Goal: Contribute content: Contribute content

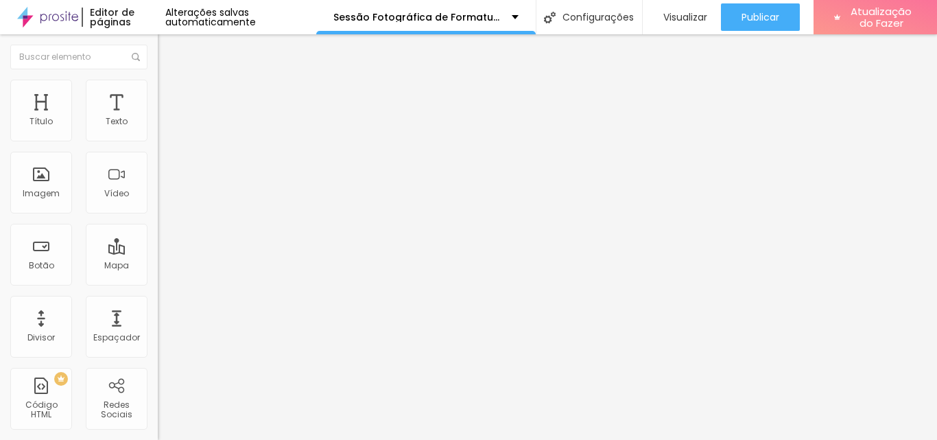
click at [166, 118] on font "Trocar imagem" at bounding box center [199, 112] width 67 height 12
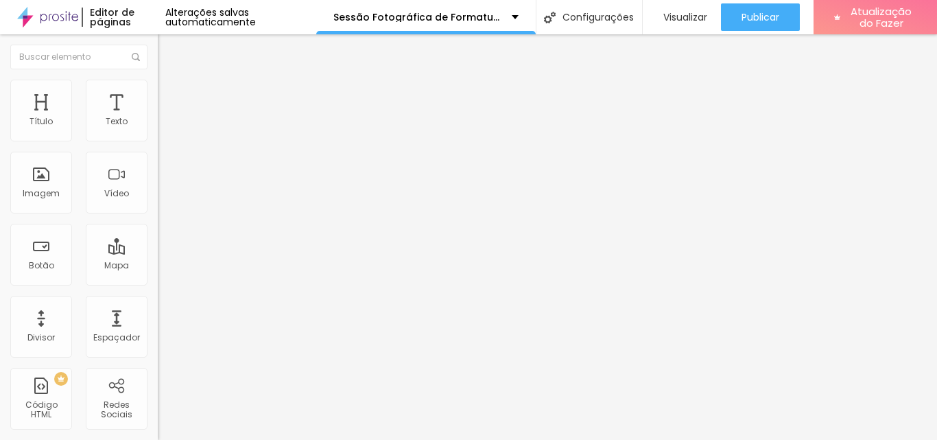
click at [166, 118] on font "Trocar imagem" at bounding box center [199, 112] width 67 height 12
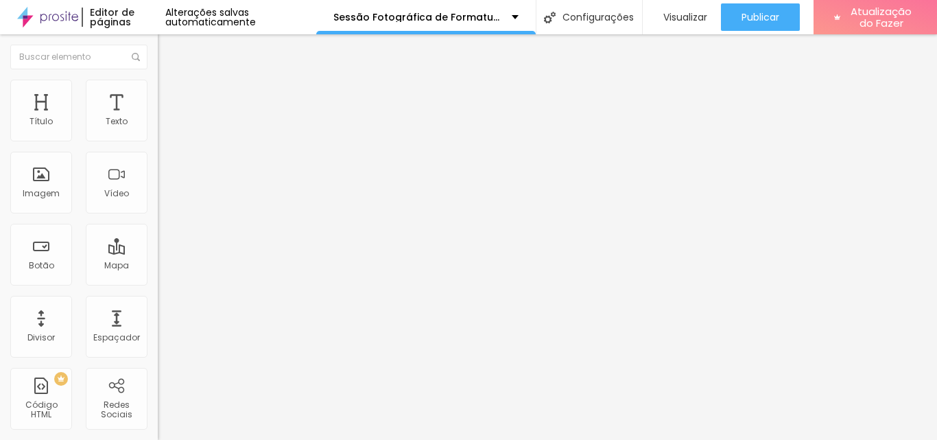
click at [166, 118] on font "Adicionar imagem" at bounding box center [206, 112] width 80 height 12
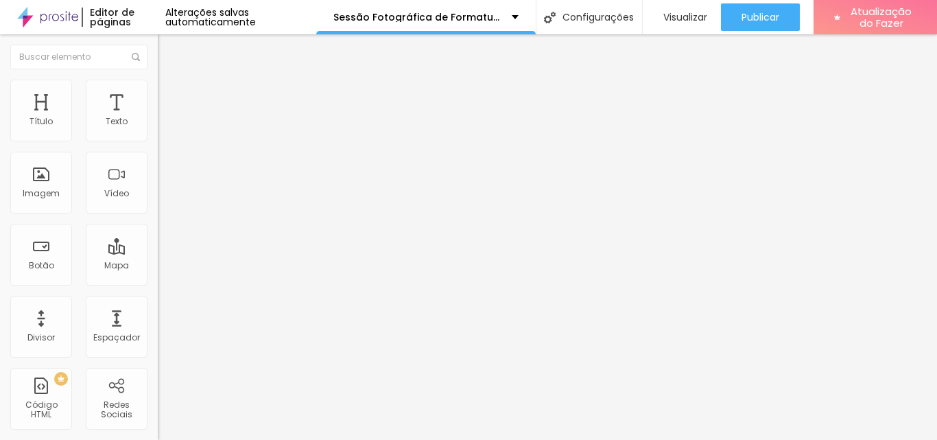
scroll to position [56, 0]
click at [166, 118] on font "Trocar imagem" at bounding box center [199, 112] width 67 height 12
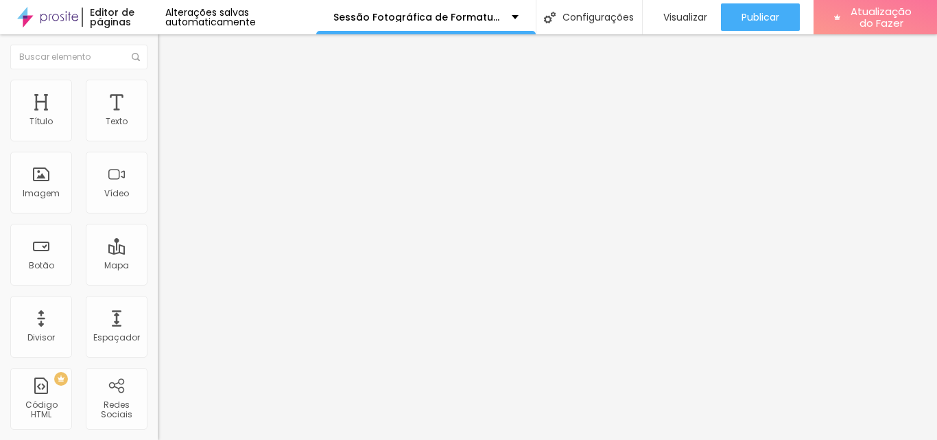
click at [166, 118] on font "Adicionar imagem" at bounding box center [206, 112] width 80 height 12
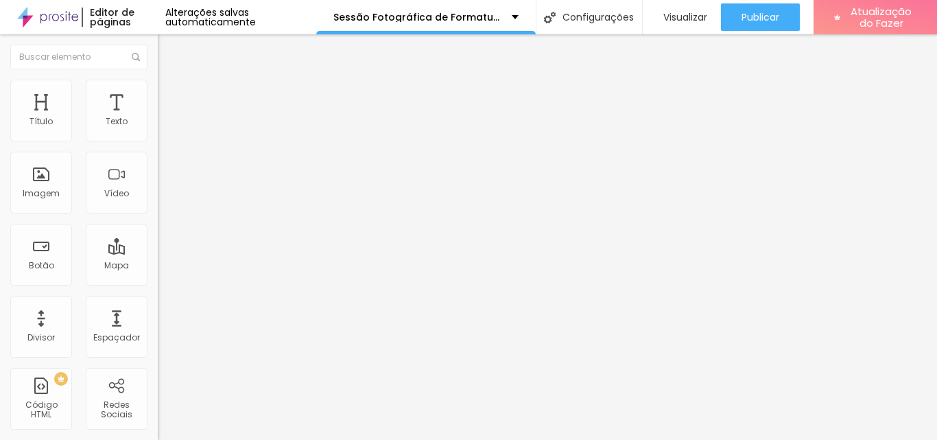
click at [166, 118] on font "Adicionar imagem" at bounding box center [206, 112] width 80 height 12
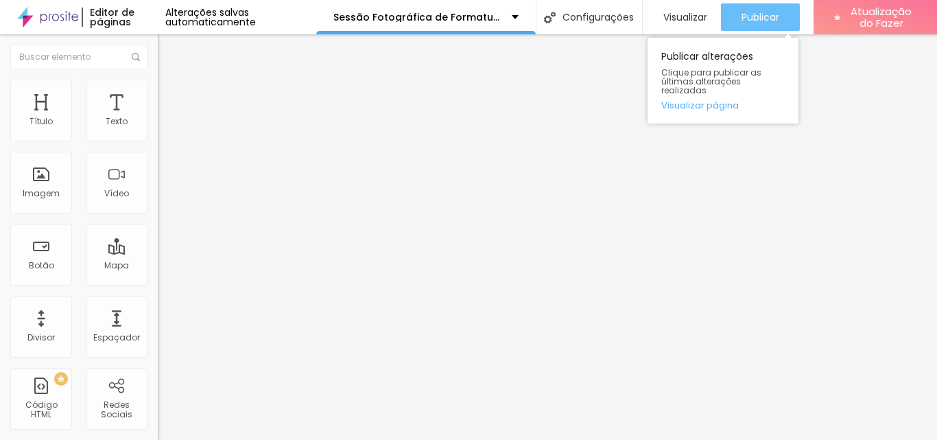
click at [748, 15] on font "Publicar" at bounding box center [761, 17] width 38 height 14
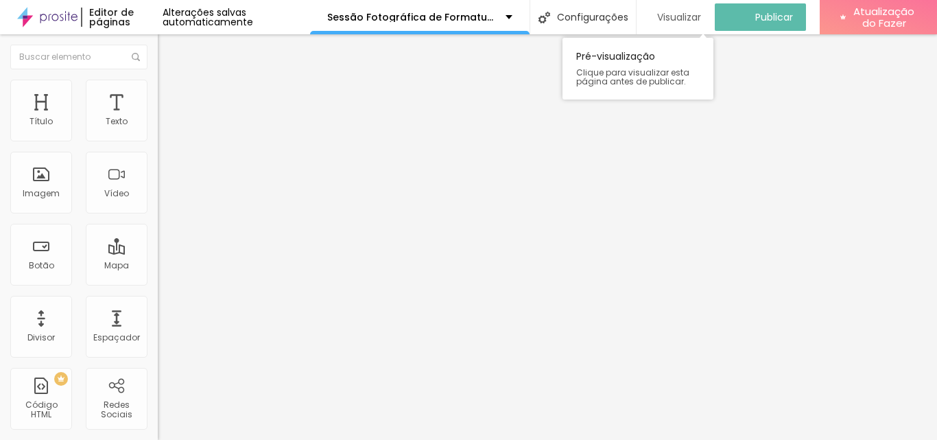
click at [674, 12] on font "Visualizar" at bounding box center [679, 17] width 44 height 14
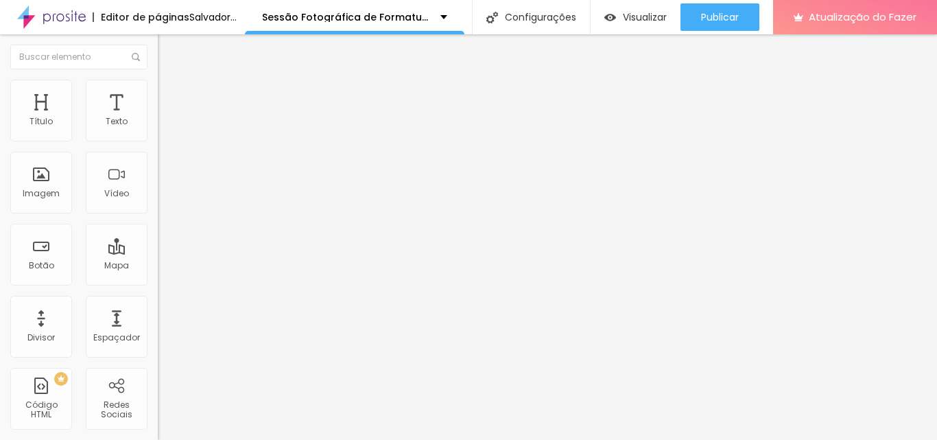
click at [166, 118] on font "Adicionar imagem" at bounding box center [206, 112] width 80 height 12
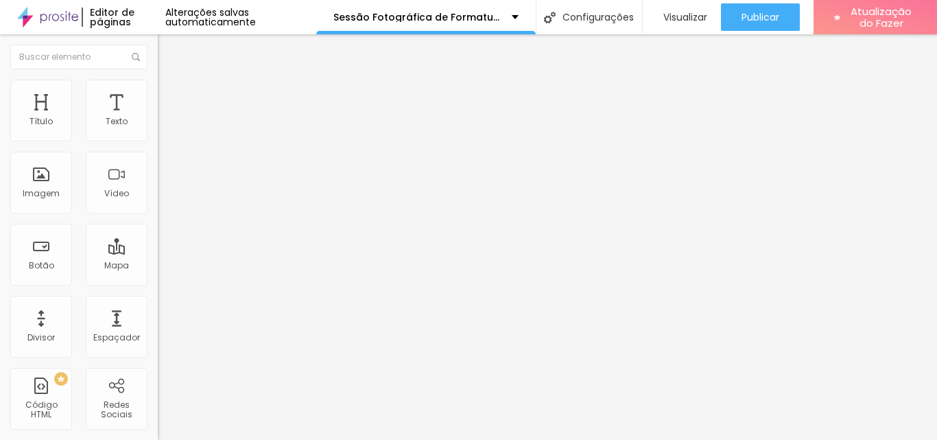
scroll to position [119, 0]
click at [166, 118] on font "Adicionar imagem" at bounding box center [206, 112] width 80 height 12
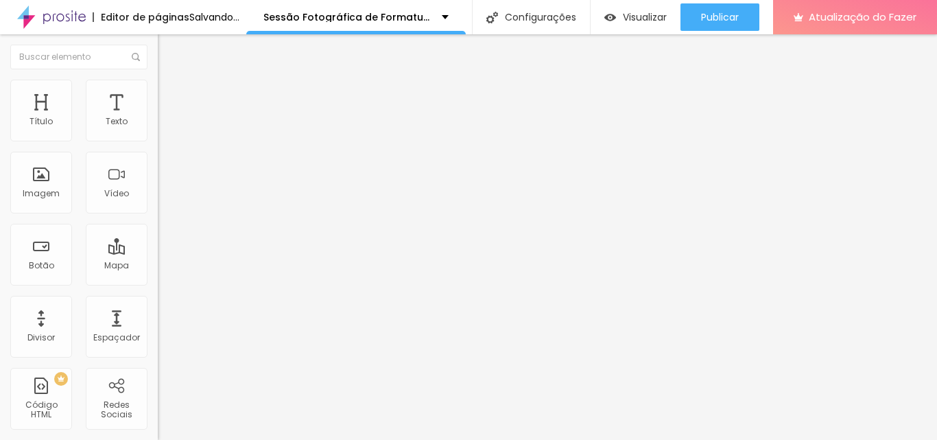
click at [166, 118] on font "Adicionar imagem" at bounding box center [206, 112] width 80 height 12
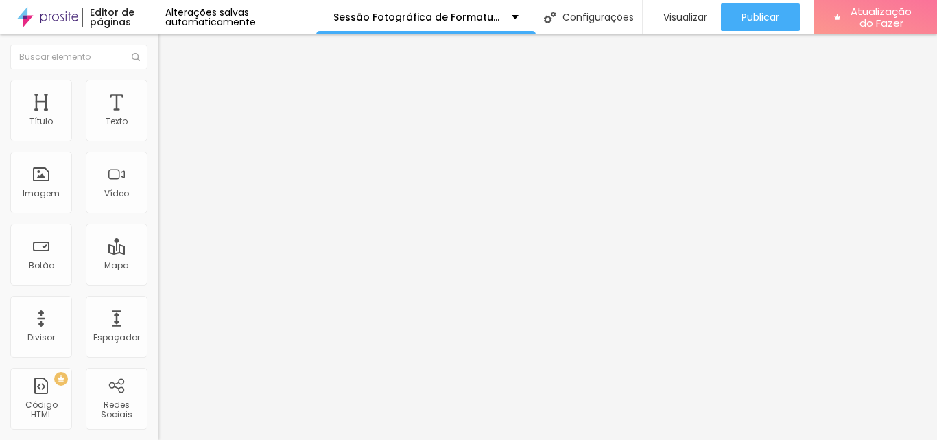
click at [163, 128] on icon "button" at bounding box center [167, 123] width 8 height 8
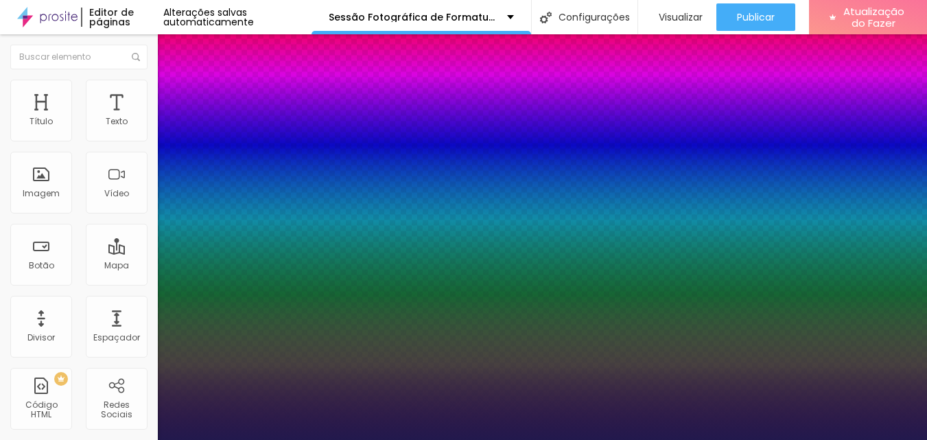
type input "1"
select select "Poppins"
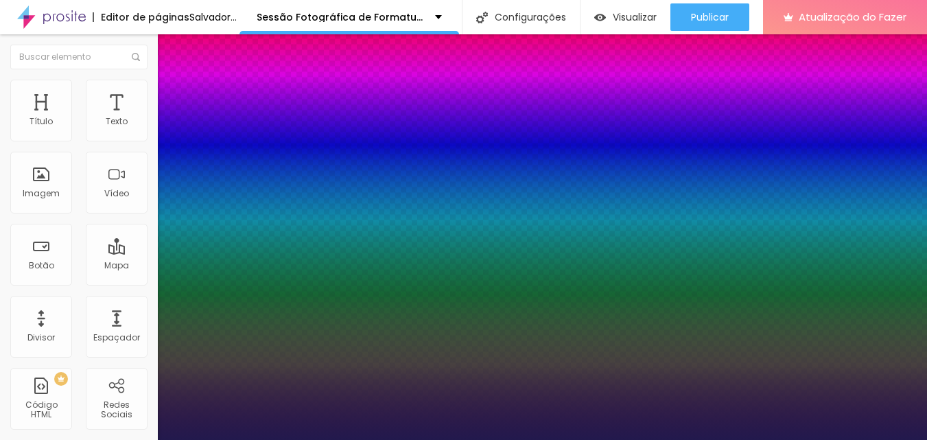
type input "1"
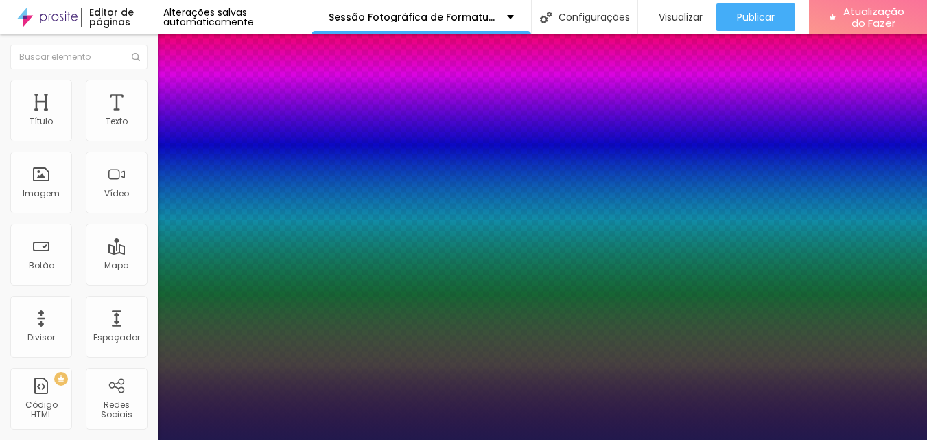
type input "21"
type input "1"
type input "22"
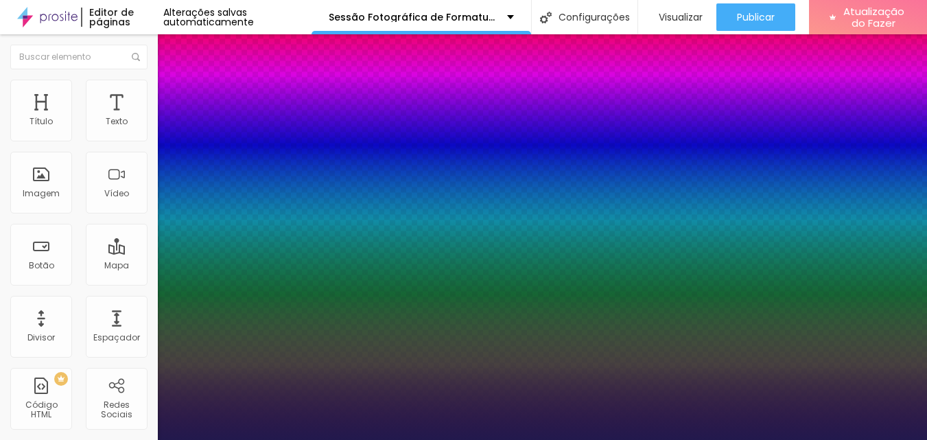
type input "1"
type input "23"
type input "1"
type input "24"
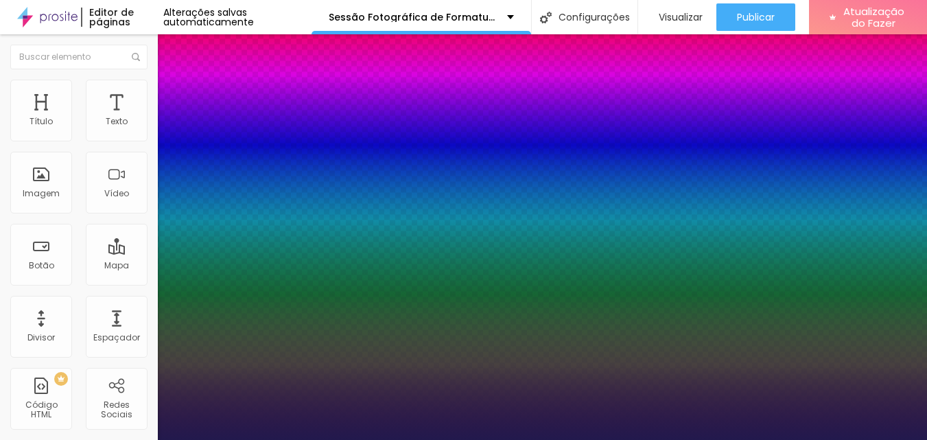
type input "24"
type input "1"
type input "26"
type input "1"
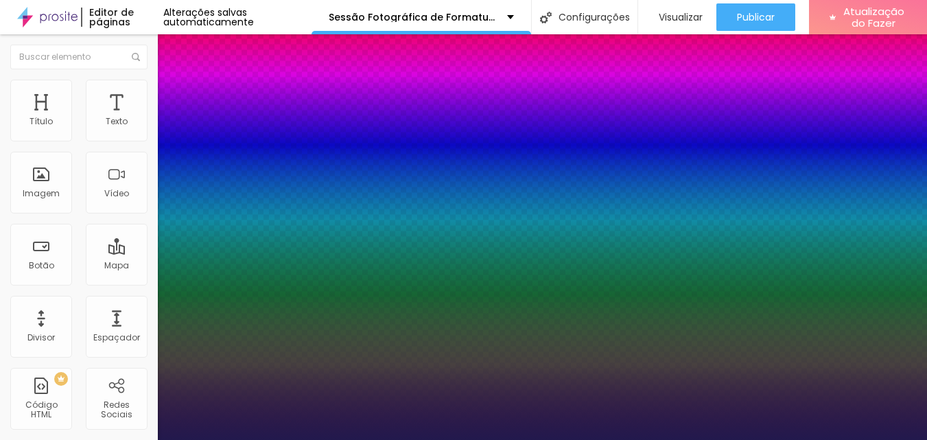
type input "27"
type input "1"
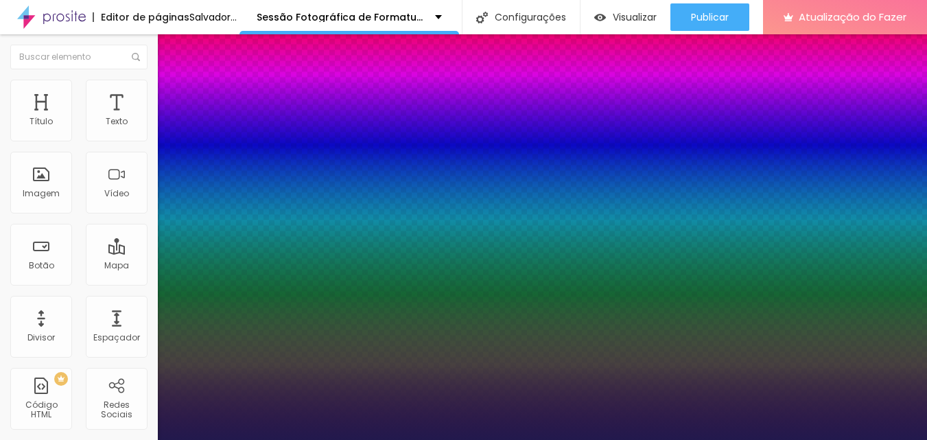
type input "28"
type input "1"
type input "29"
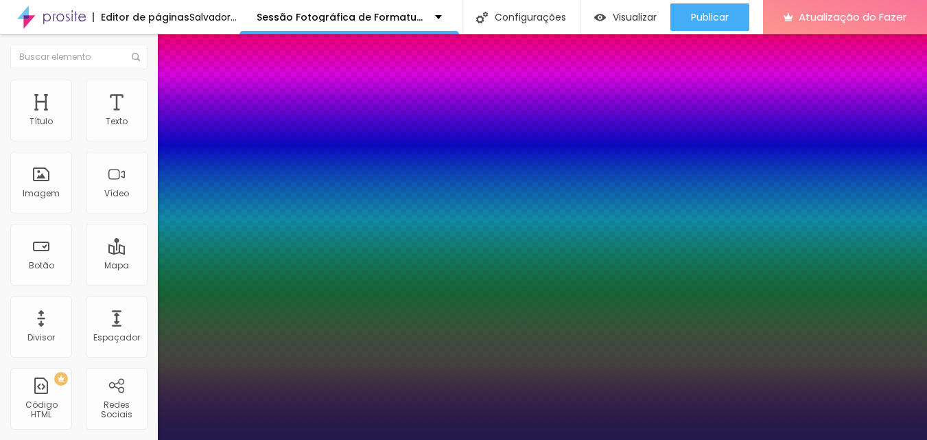
type input "1"
type input "30"
type input "1"
type input "31"
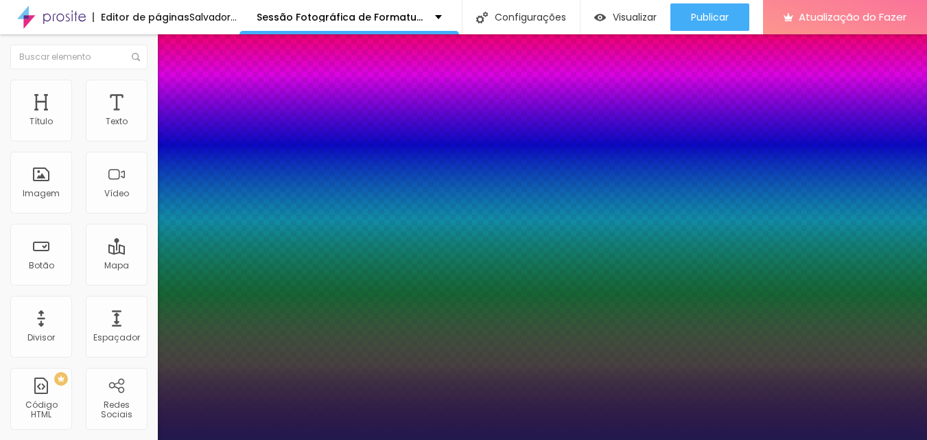
type input "31"
type input "1"
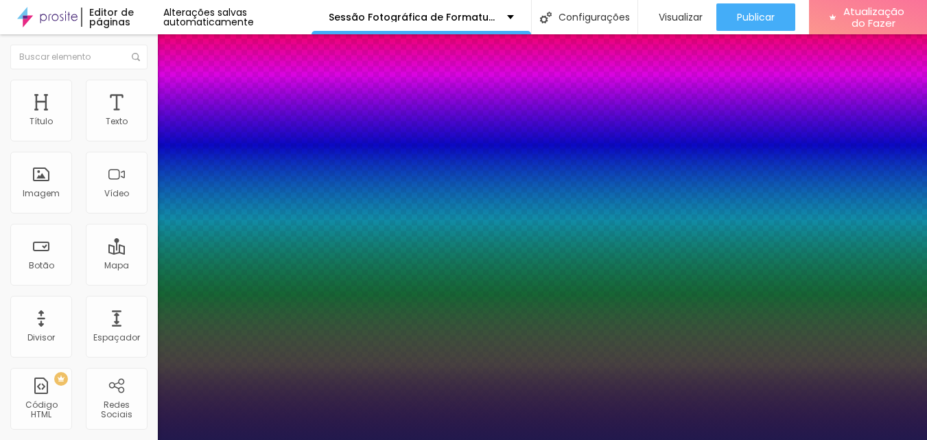
drag, startPoint x: 184, startPoint y: 235, endPoint x: 202, endPoint y: 237, distance: 18.0
type input "31"
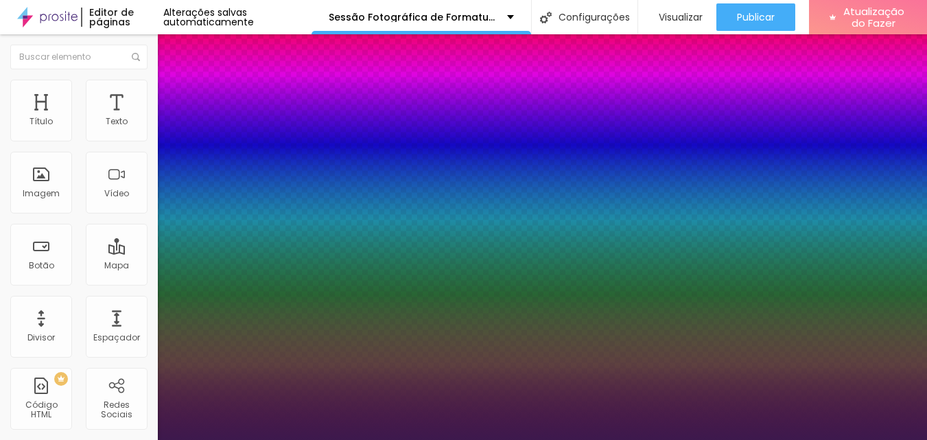
click at [292, 396] on div at bounding box center [463, 220] width 927 height 440
type input "1"
type input "#3D194D"
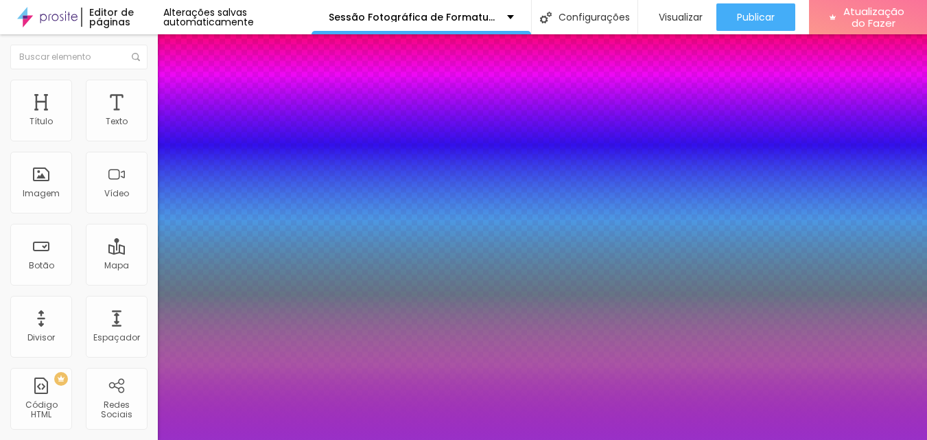
click at [259, 396] on div at bounding box center [463, 220] width 927 height 440
type input "1"
type input "#9930C7"
click at [702, 98] on div at bounding box center [703, 96] width 3 height 3
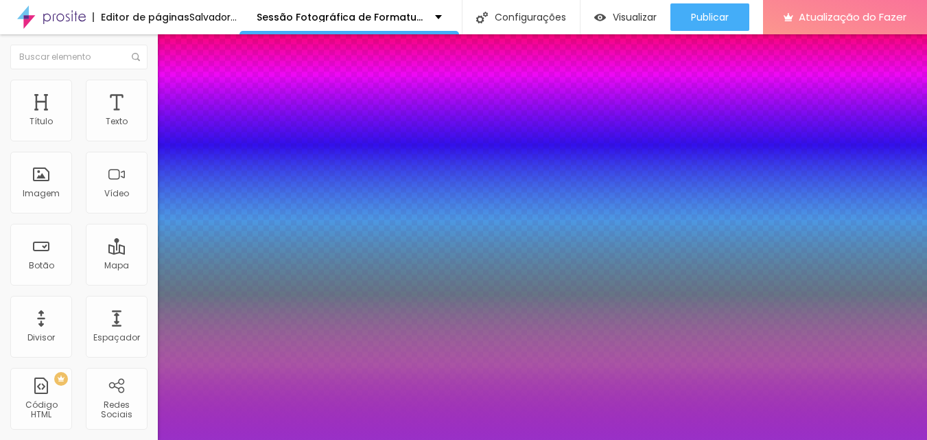
click at [272, 392] on div at bounding box center [463, 220] width 927 height 440
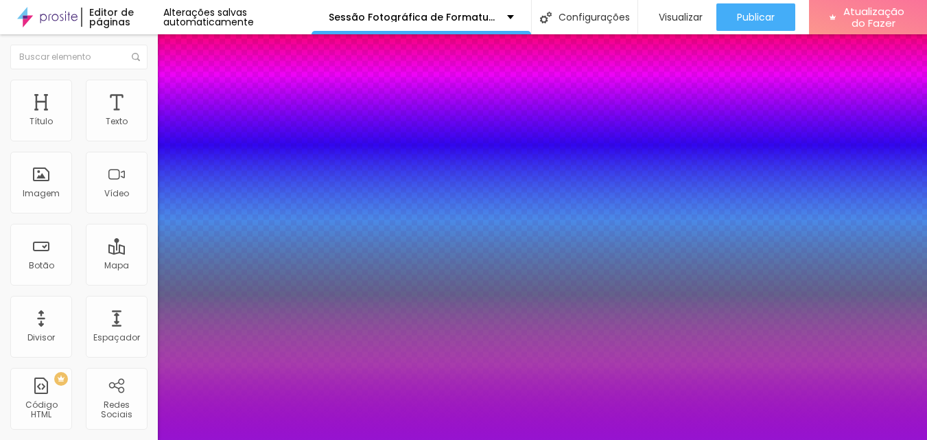
type input "1"
type input "#9613D0"
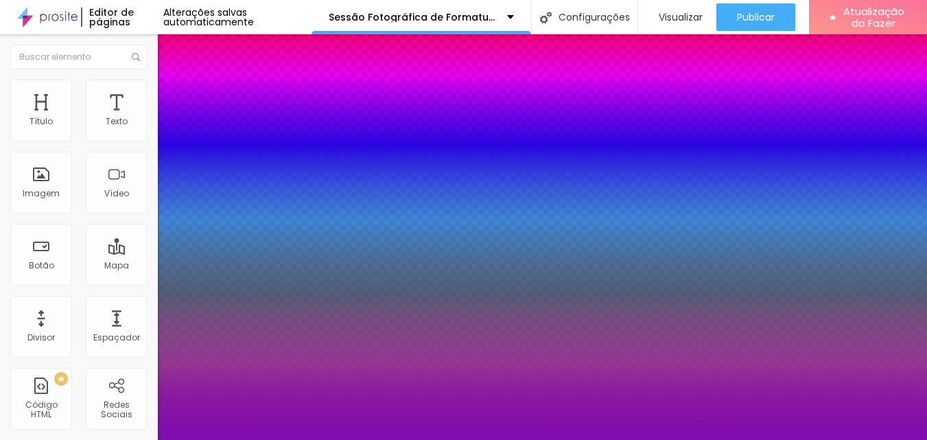
click at [273, 406] on div at bounding box center [463, 220] width 927 height 440
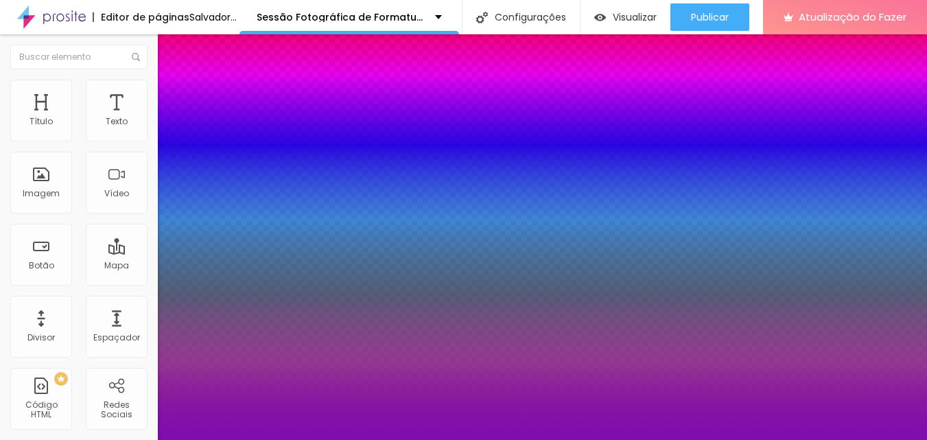
type input "1"
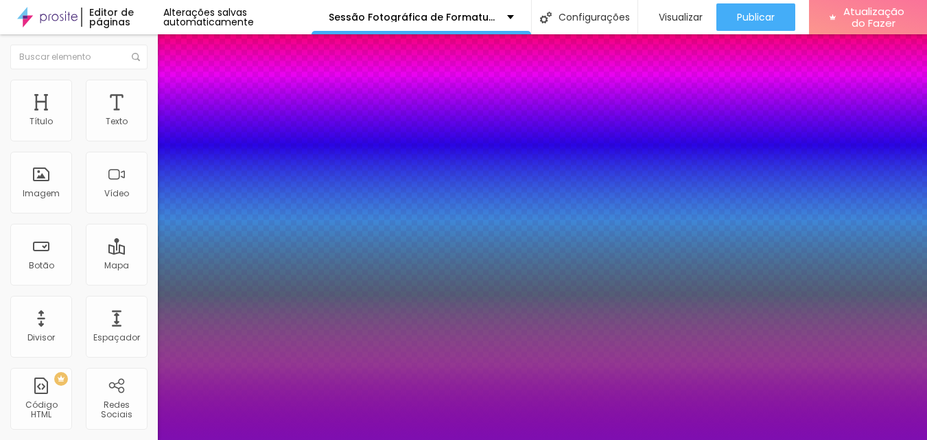
click at [376, 439] on div at bounding box center [463, 440] width 927 height 0
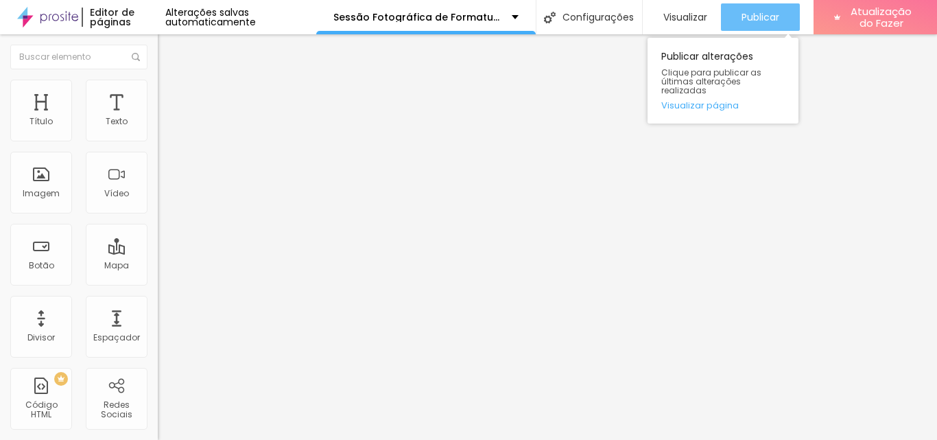
click at [768, 19] on font "Publicar" at bounding box center [761, 17] width 38 height 14
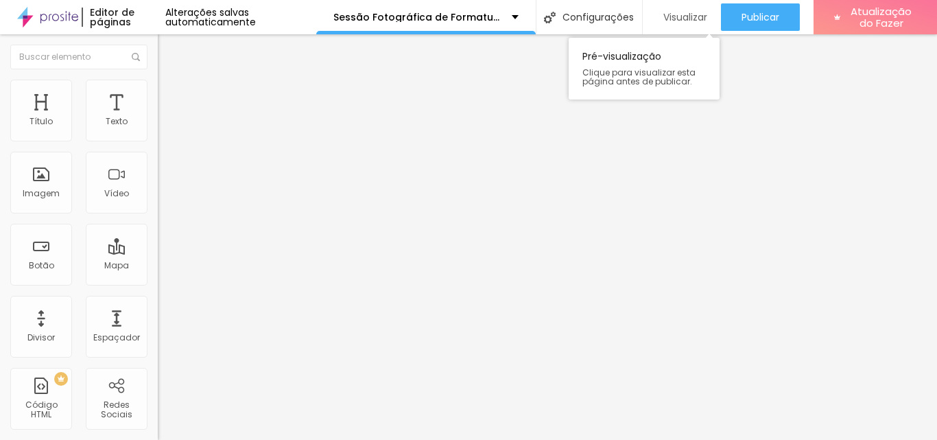
click at [674, 17] on font "Visualizar" at bounding box center [686, 17] width 44 height 14
click at [168, 51] on img "button" at bounding box center [173, 50] width 11 height 11
click at [166, 118] on font "Adicionar imagem" at bounding box center [206, 112] width 80 height 12
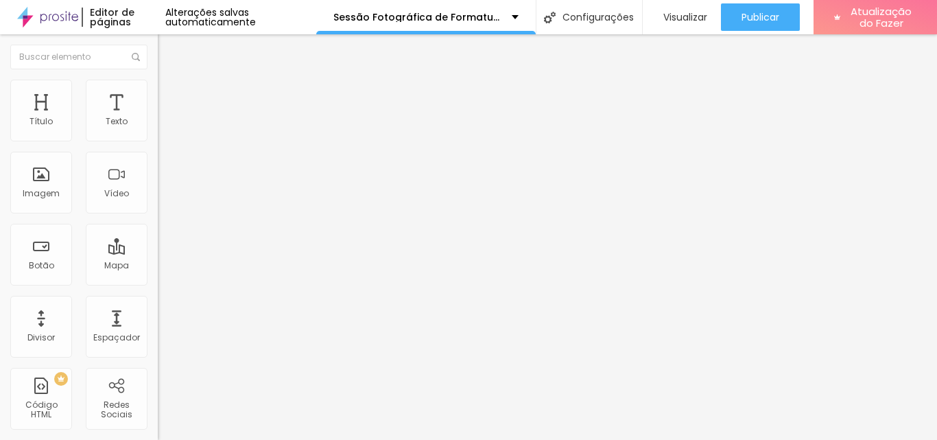
click at [166, 118] on font "Trocar imagem" at bounding box center [199, 112] width 67 height 12
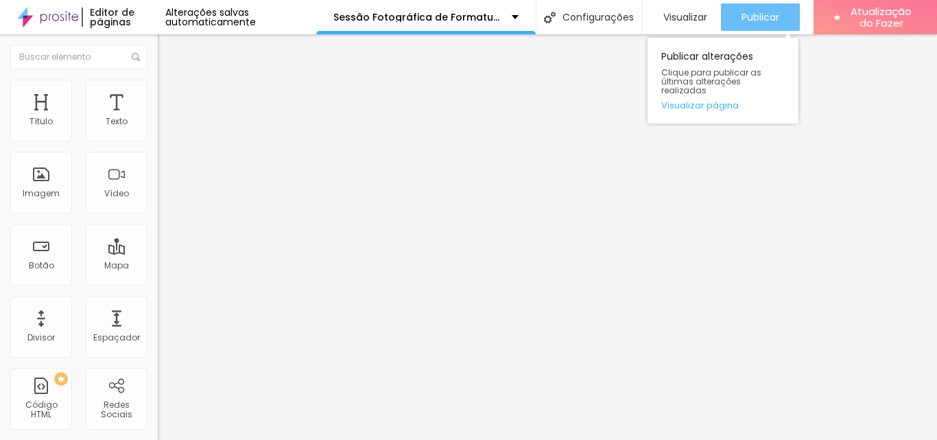
click at [742, 23] on font "Publicar" at bounding box center [761, 17] width 38 height 14
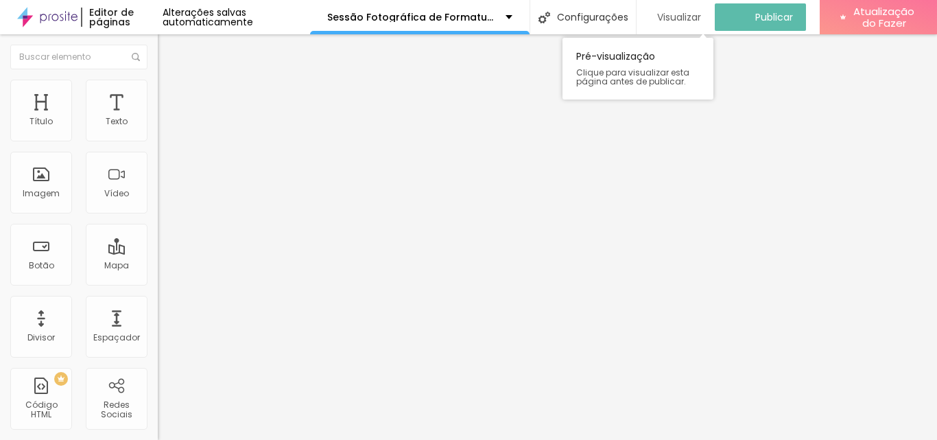
click at [677, 17] on font "Visualizar" at bounding box center [679, 17] width 44 height 14
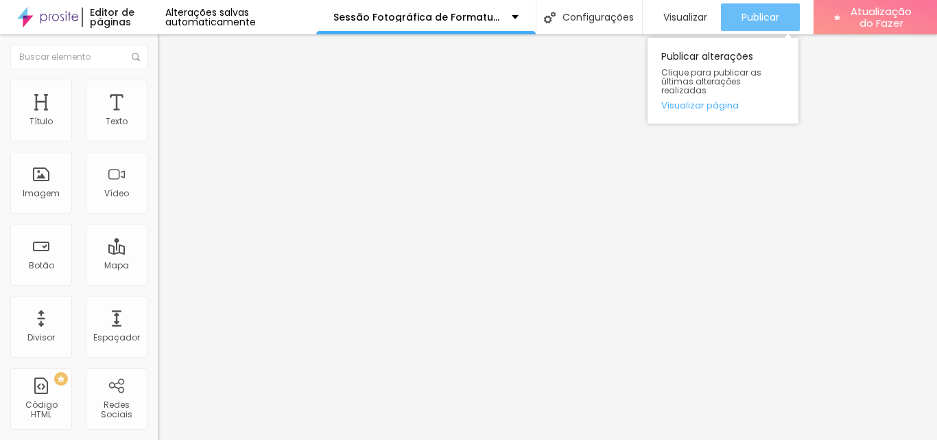
click at [760, 21] on font "Publicar" at bounding box center [761, 17] width 38 height 14
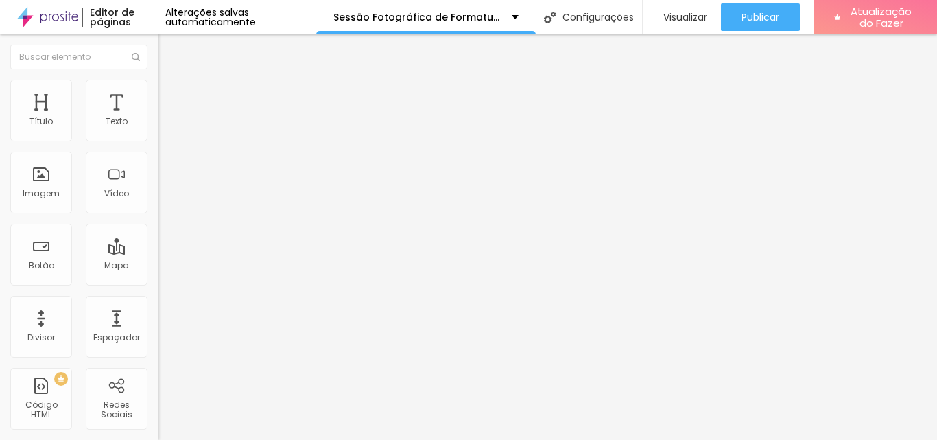
click at [51, 19] on img at bounding box center [47, 17] width 61 height 34
